Goal: Register for event/course

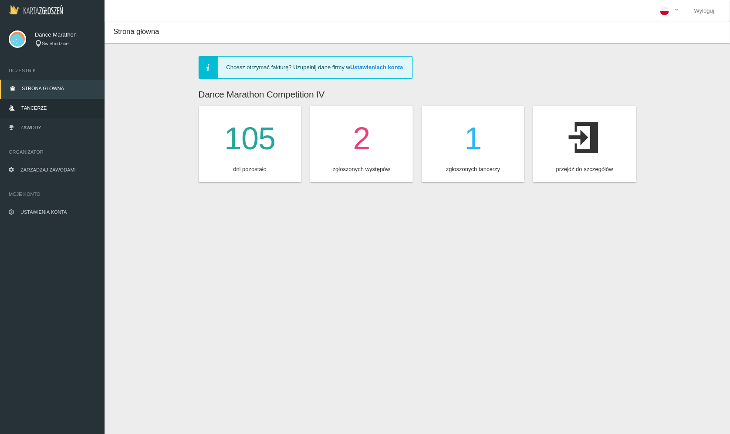
click at [42, 108] on span "Tancerze" at bounding box center [33, 107] width 25 height 5
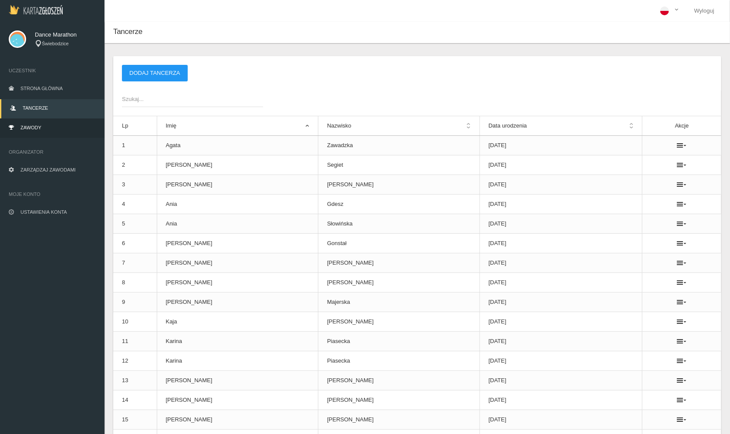
click at [40, 129] on span "Zawody" at bounding box center [30, 127] width 21 height 5
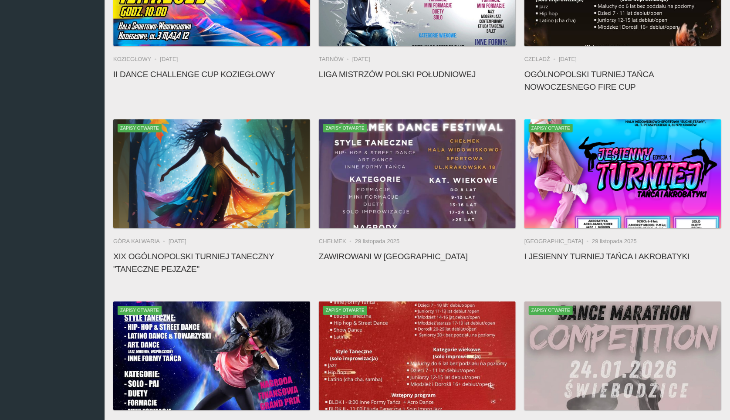
scroll to position [413, 0]
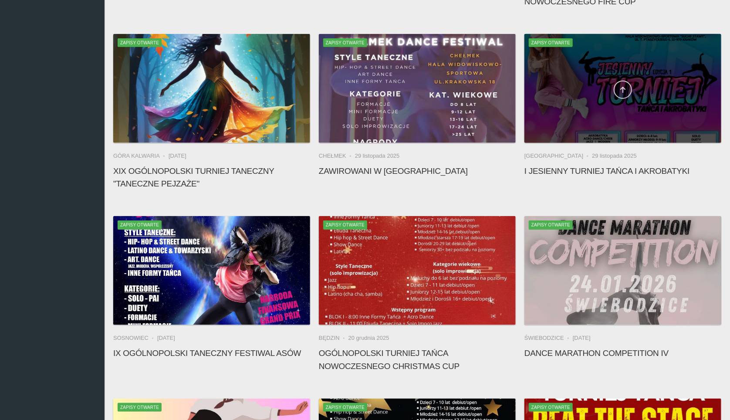
click at [622, 94] on link at bounding box center [623, 90] width 18 height 18
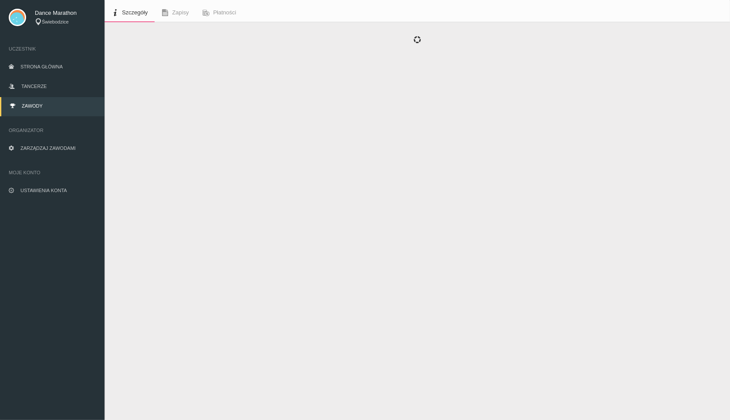
scroll to position [22, 0]
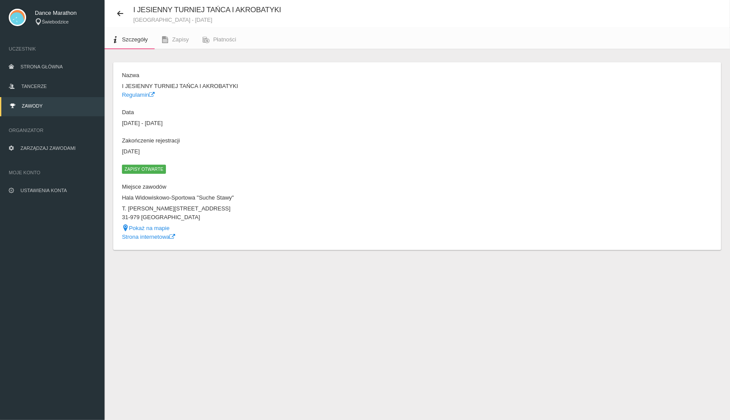
click at [153, 165] on span "Zapisy otwarte" at bounding box center [144, 169] width 44 height 9
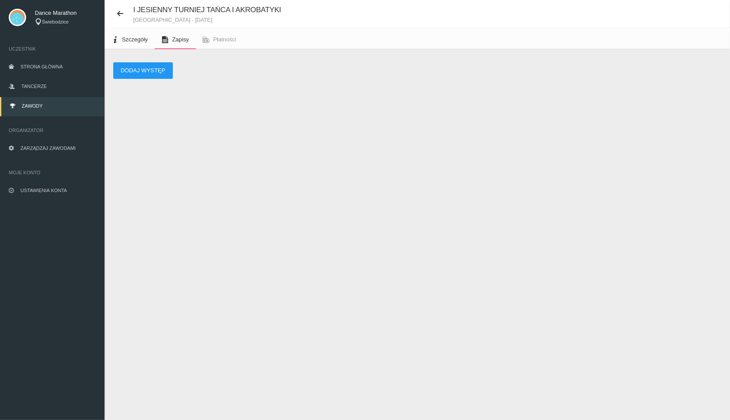
click at [129, 41] on span "Szczegóły" at bounding box center [135, 39] width 26 height 7
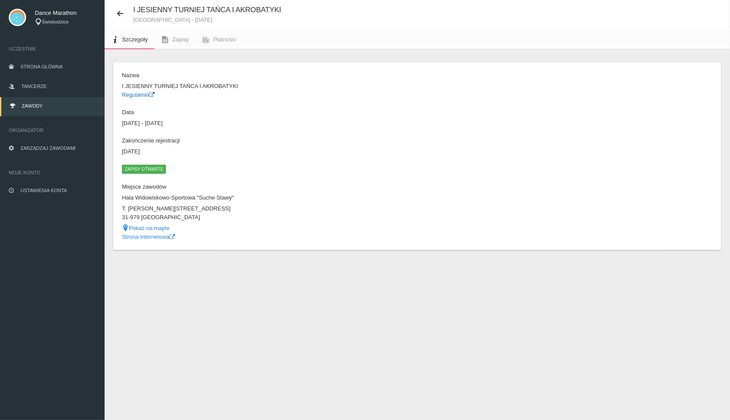
click at [131, 92] on link "Regulamin" at bounding box center [138, 94] width 33 height 7
click at [134, 91] on link "Regulamin" at bounding box center [138, 94] width 33 height 7
